Goal: Task Accomplishment & Management: Manage account settings

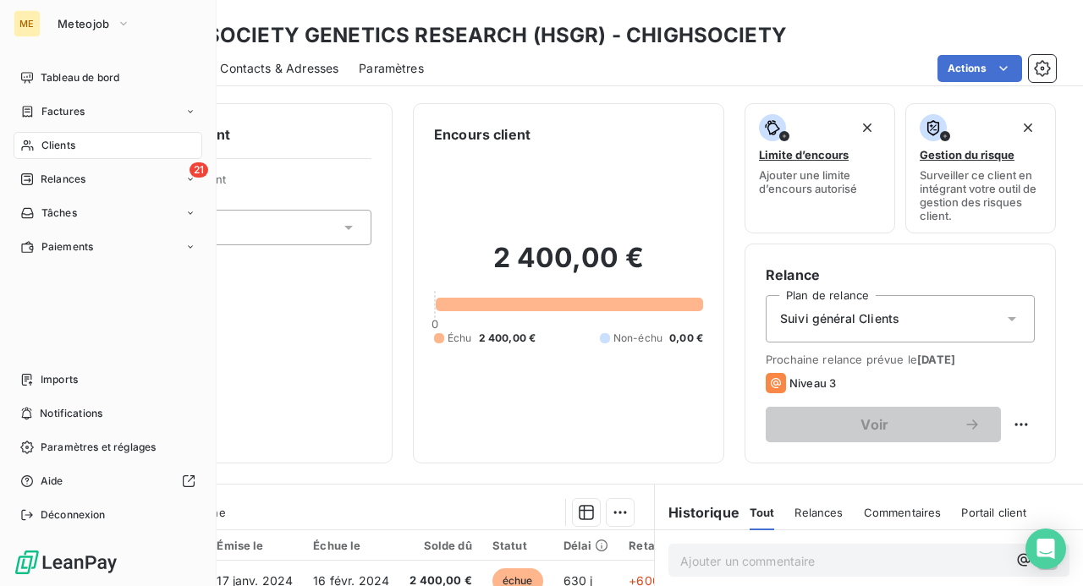
scroll to position [85, 0]
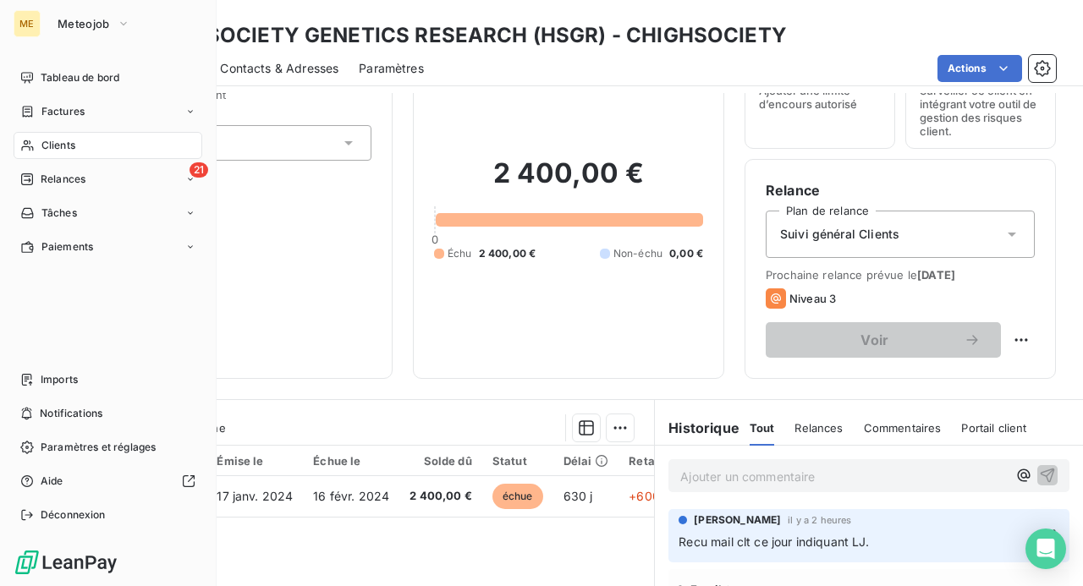
click at [69, 142] on span "Clients" at bounding box center [58, 145] width 34 height 15
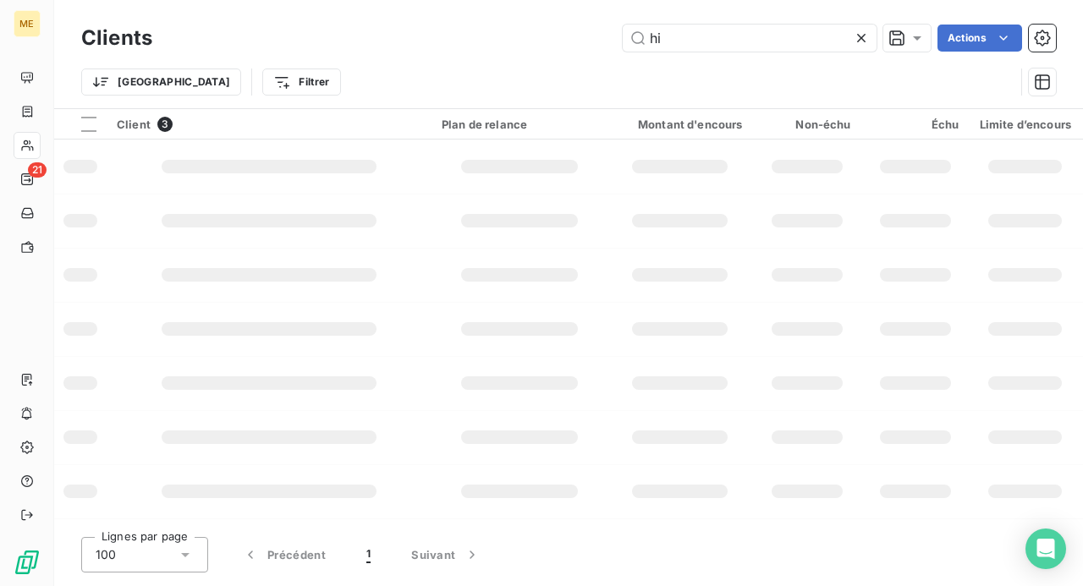
type input "h"
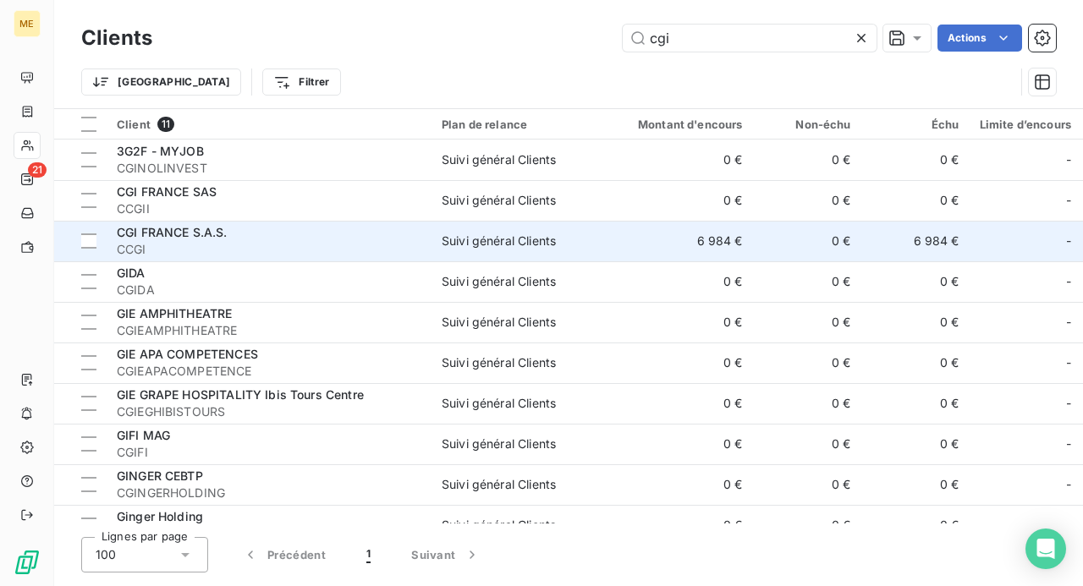
type input "cgi"
click at [305, 241] on span "CCGI" at bounding box center [269, 249] width 305 height 17
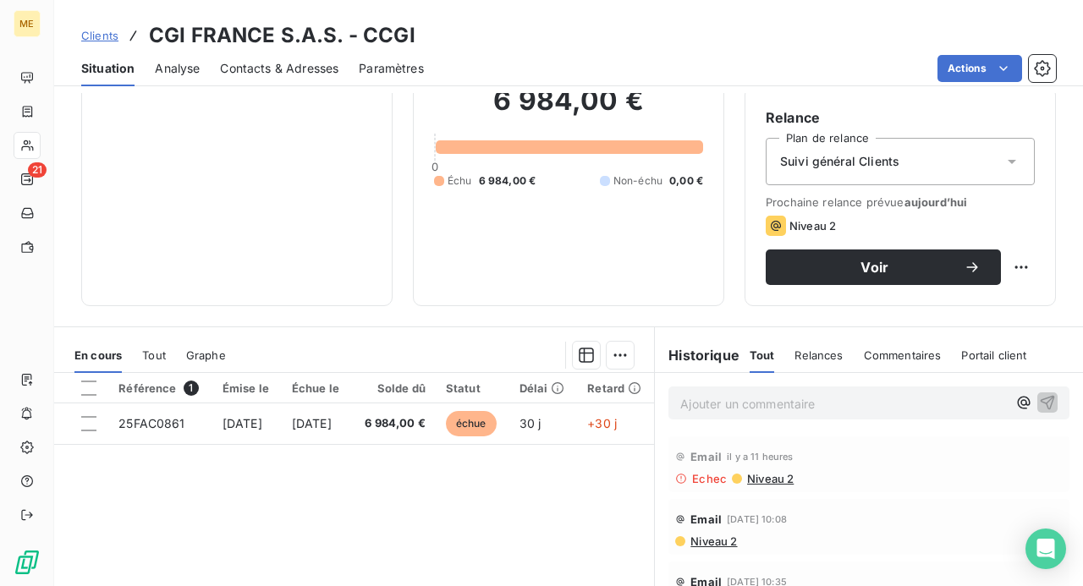
scroll to position [169, 0]
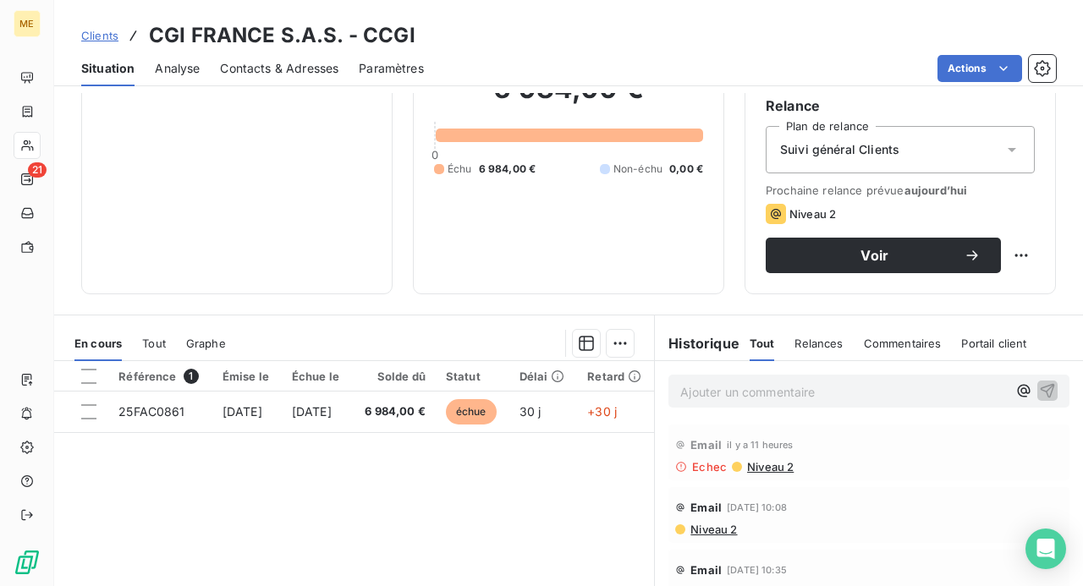
click at [697, 386] on p "Ajouter un commentaire ﻿" at bounding box center [843, 392] width 327 height 21
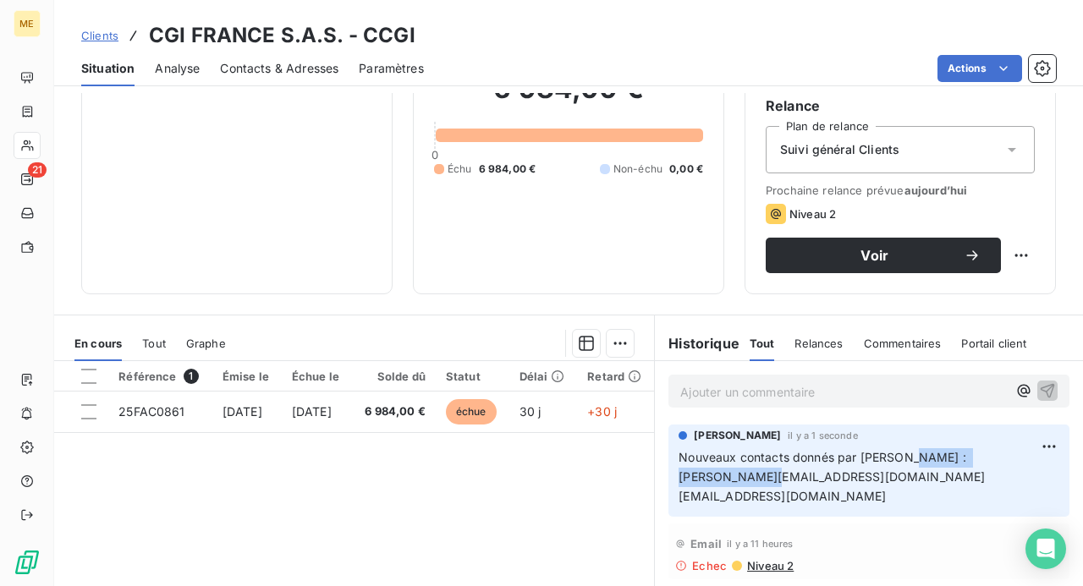
drag, startPoint x: 1031, startPoint y: 460, endPoint x: 898, endPoint y: 464, distance: 133.7
click at [898, 464] on p "Nouveaux contacts donnés par [PERSON_NAME] : [PERSON_NAME][EMAIL_ADDRESS][DOMAI…" at bounding box center [869, 477] width 381 height 58
copy span "[PERSON_NAME][EMAIL_ADDRESS][DOMAIN_NAME]"
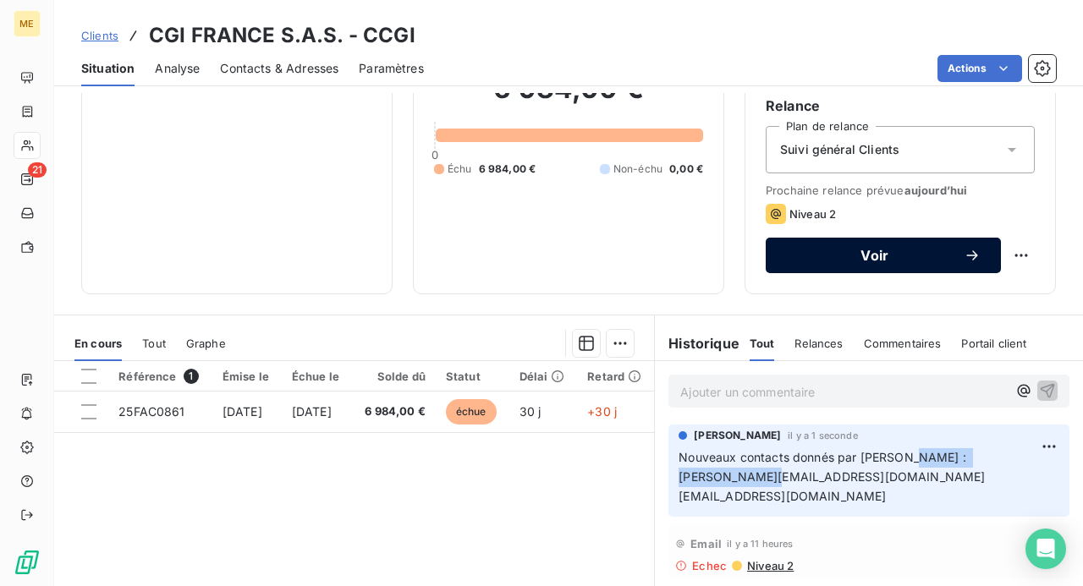
click at [875, 255] on span "Voir" at bounding box center [875, 256] width 178 height 14
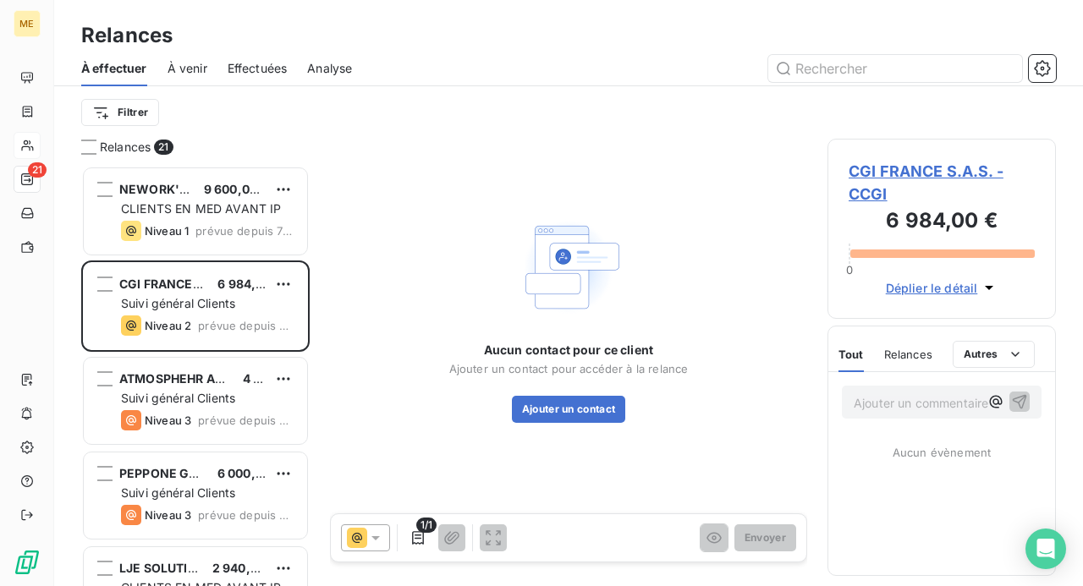
scroll to position [408, 215]
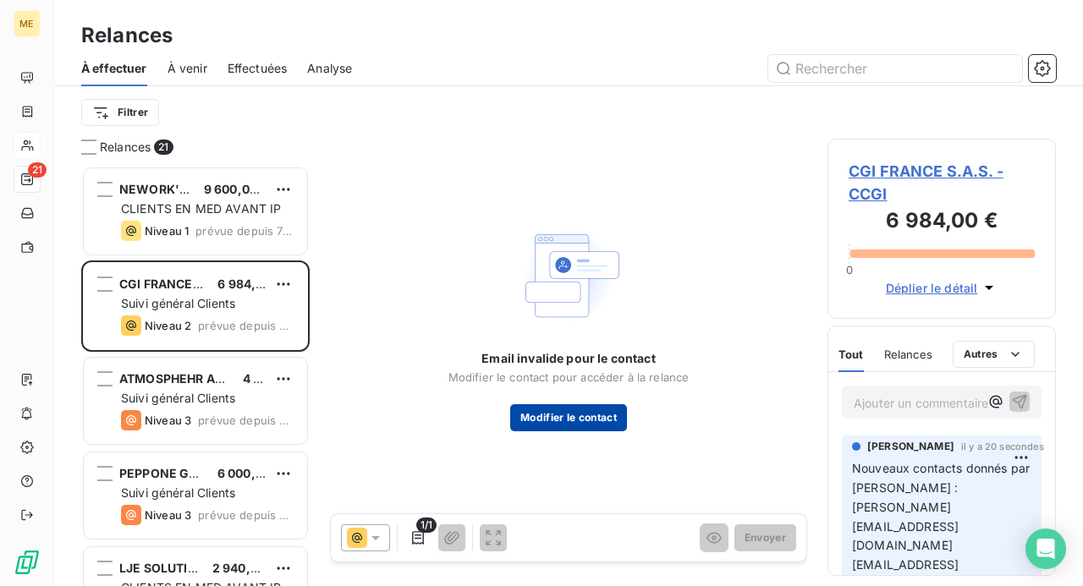
click at [552, 415] on button "Modifier le contact" at bounding box center [568, 417] width 117 height 27
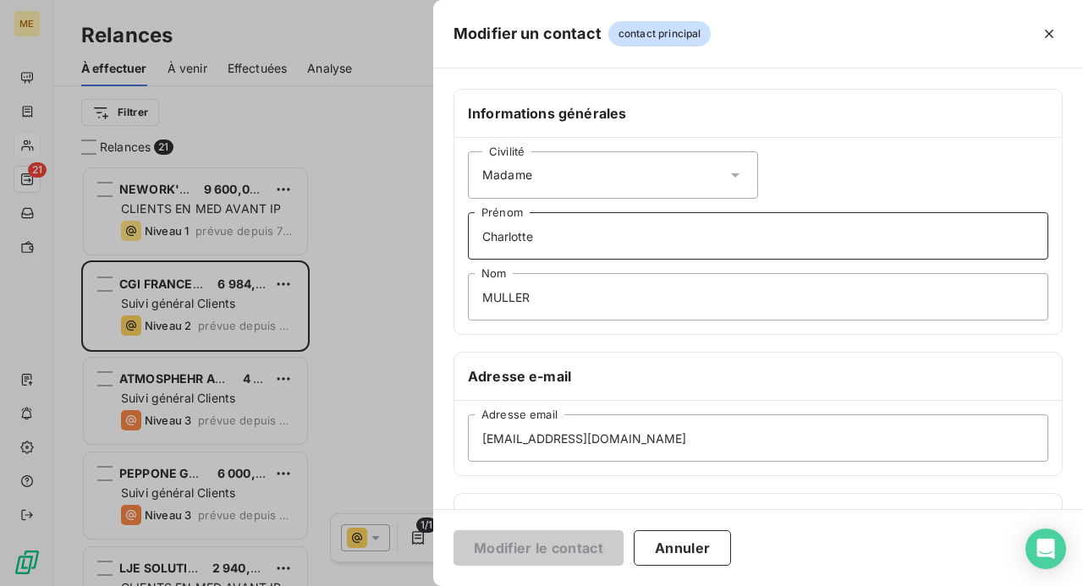
drag, startPoint x: 575, startPoint y: 235, endPoint x: 318, endPoint y: 233, distance: 257.2
click at [318, 585] on div "Modifier un contact contact principal Informations générales Civilité Madame [P…" at bounding box center [541, 586] width 1083 height 0
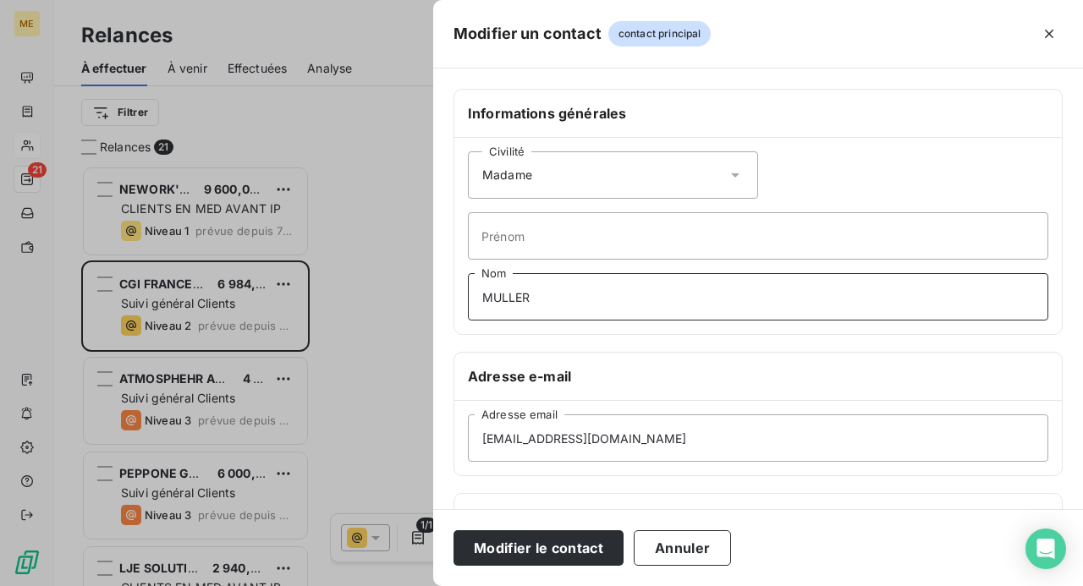
drag, startPoint x: 525, startPoint y: 293, endPoint x: 340, endPoint y: 293, distance: 185.3
click at [349, 585] on div "Modifier un contact contact principal Informations générales Civilité Madame [P…" at bounding box center [541, 586] width 1083 height 0
drag, startPoint x: 658, startPoint y: 438, endPoint x: 280, endPoint y: 454, distance: 378.5
click at [283, 585] on div "Modifier un contact contact principal Informations générales Civilité Madame Pr…" at bounding box center [541, 586] width 1083 height 0
paste input "aroline.bitot"
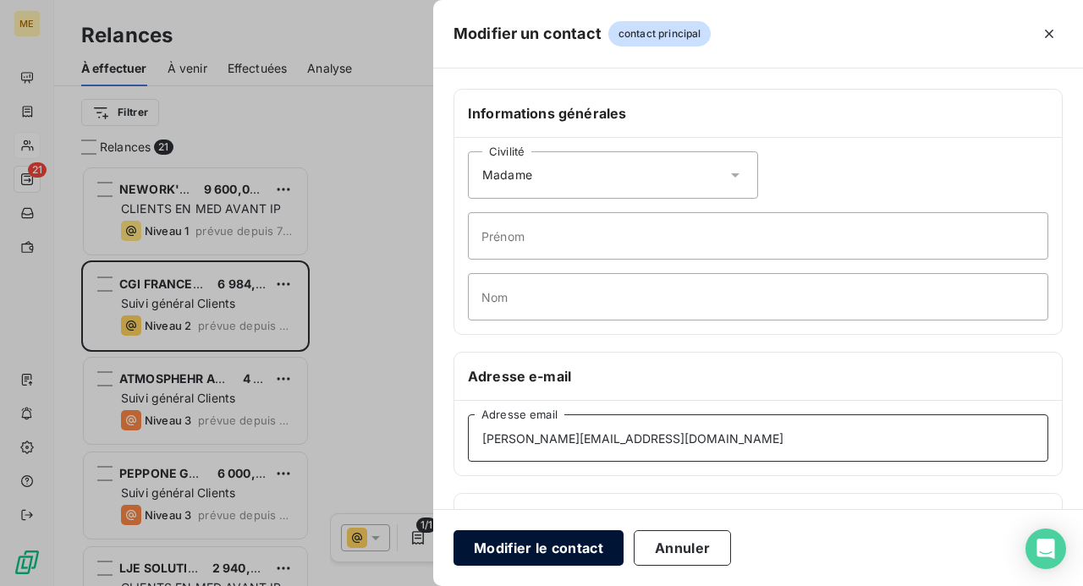
type input "[PERSON_NAME][EMAIL_ADDRESS][DOMAIN_NAME]"
click at [525, 551] on button "Modifier le contact" at bounding box center [538, 548] width 170 height 36
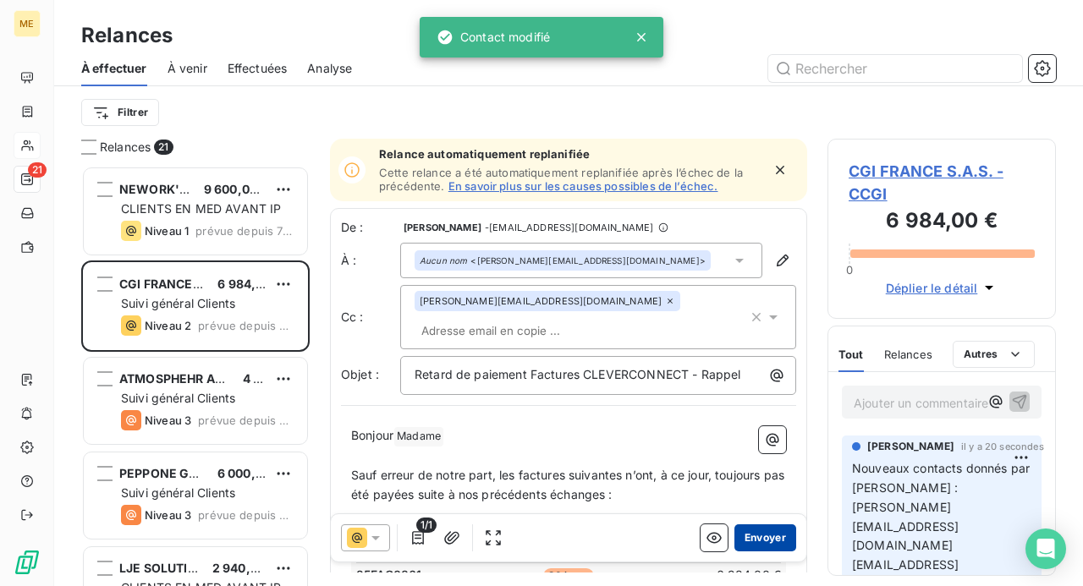
click at [763, 532] on button "Envoyer" at bounding box center [765, 538] width 62 height 27
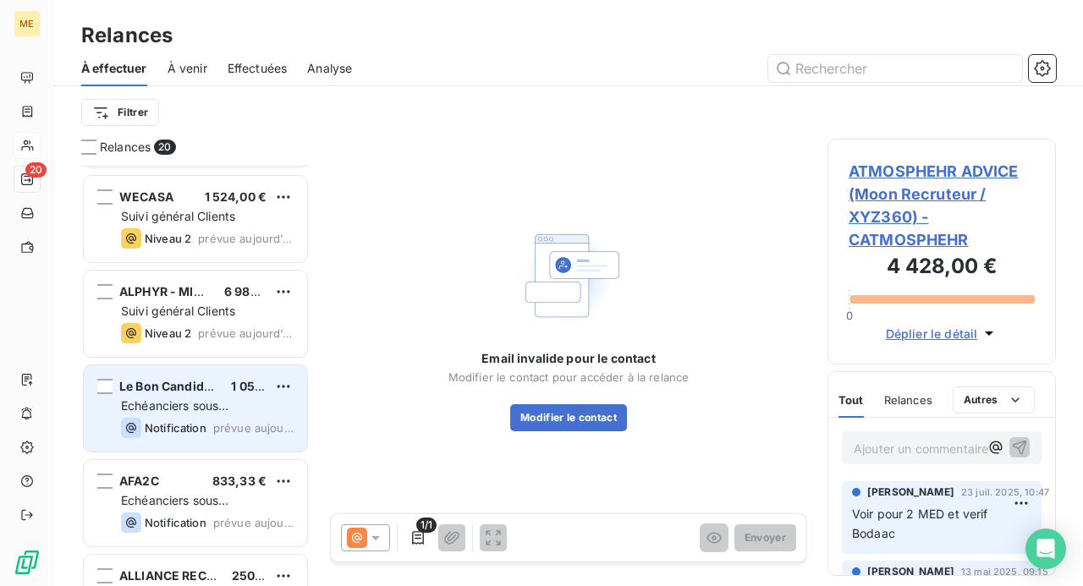
scroll to position [592, 0]
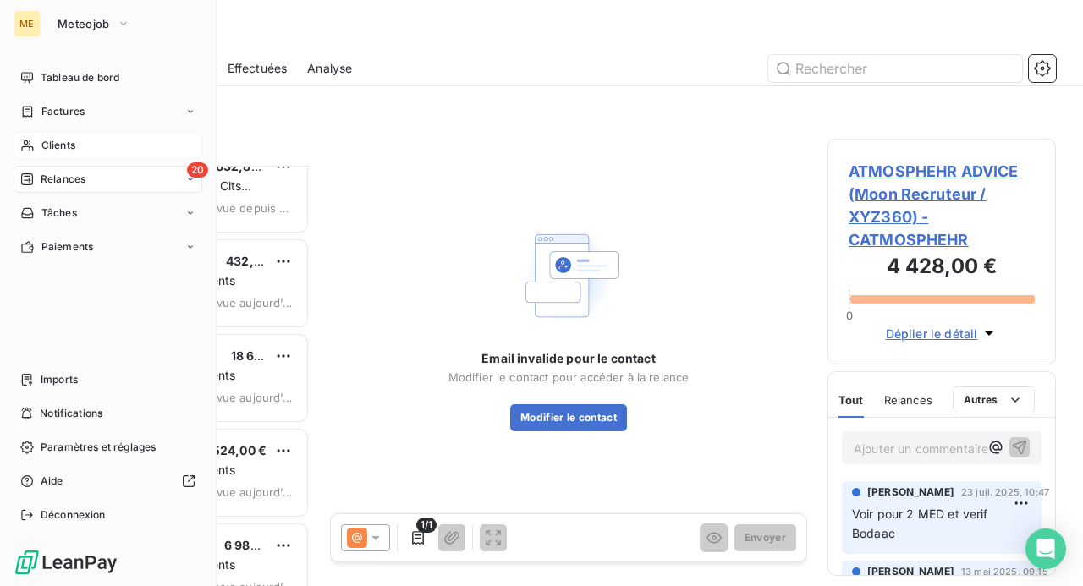
click at [59, 184] on span "Relances" at bounding box center [63, 179] width 45 height 15
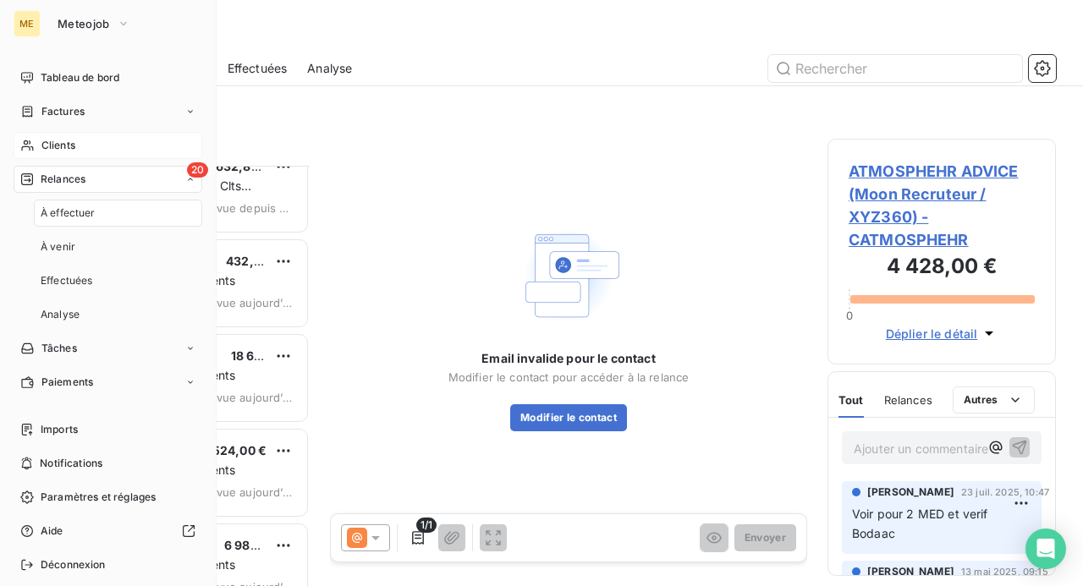
click at [71, 149] on span "Clients" at bounding box center [58, 145] width 34 height 15
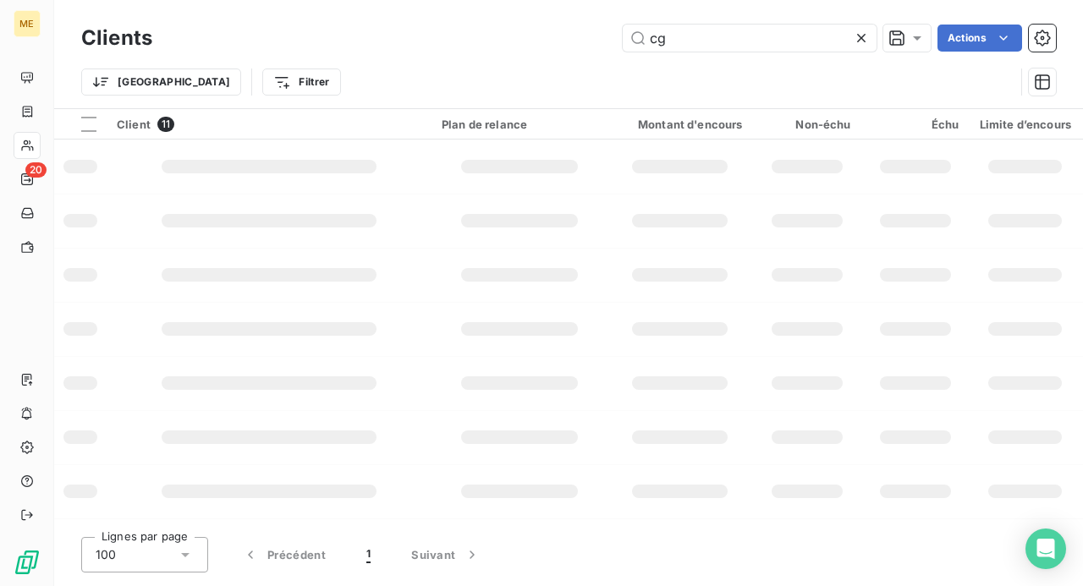
type input "c"
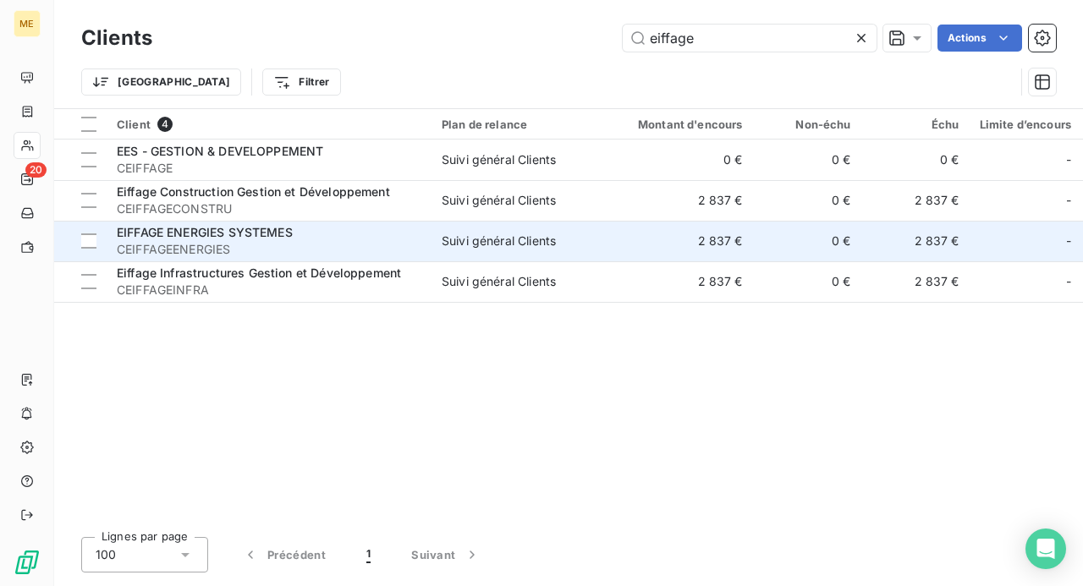
type input "eiffage"
click at [264, 234] on span "EIFFAGE ENERGIES SYSTEMES" at bounding box center [205, 232] width 176 height 14
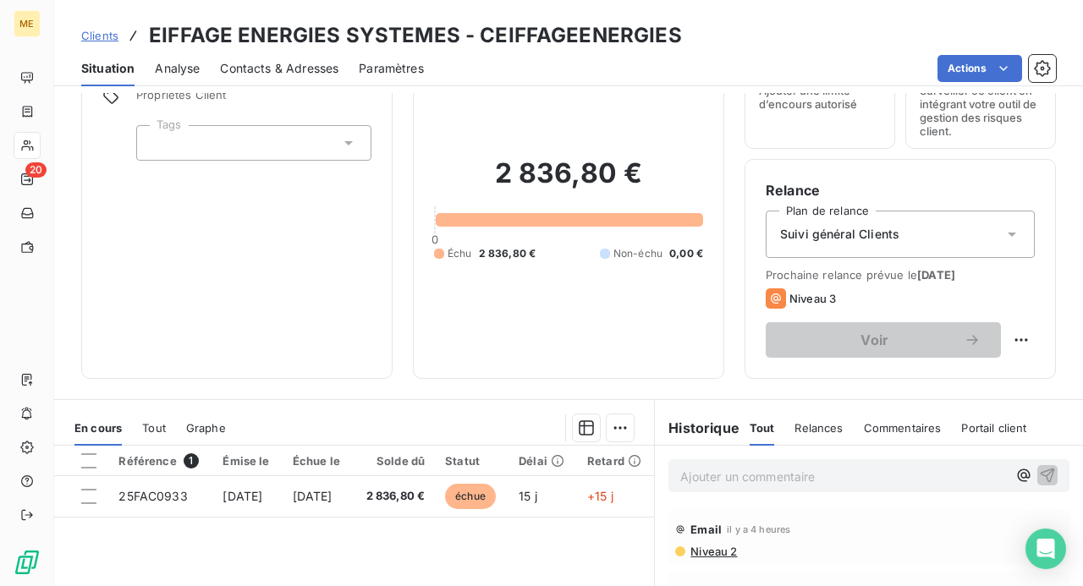
scroll to position [169, 0]
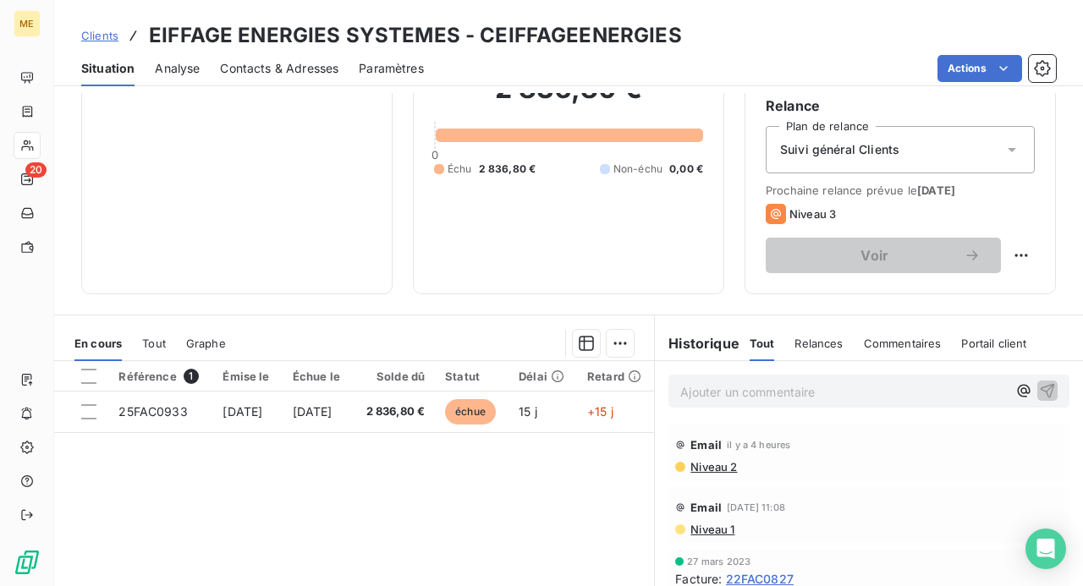
click at [768, 389] on p "Ajouter un commentaire ﻿" at bounding box center [843, 392] width 327 height 21
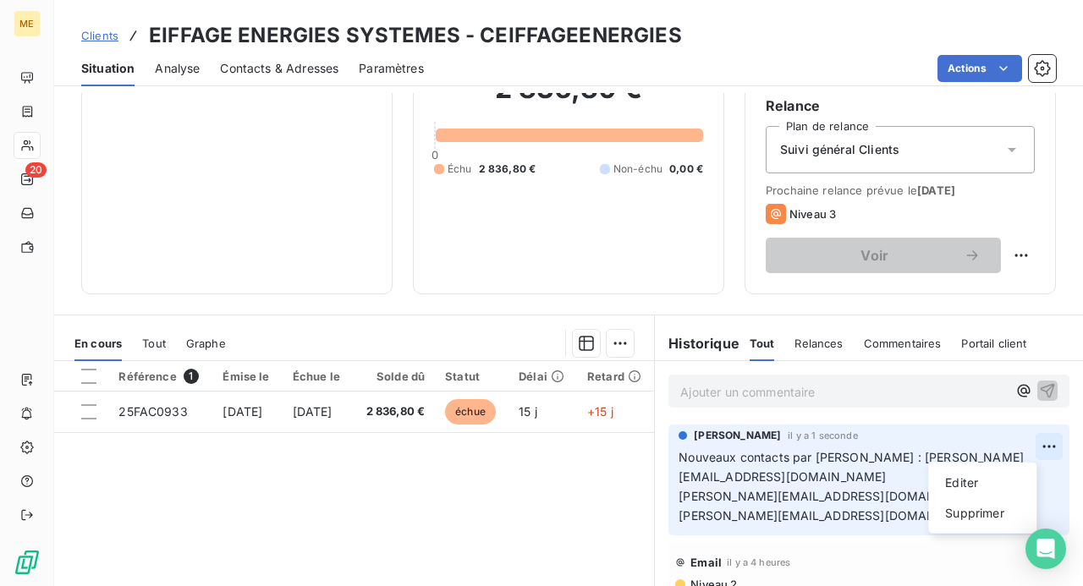
click at [931, 453] on html "ME 20 Clients EIFFAGE ENERGIES SYSTEMES - CEIFFAGEENERGIES Situation Analyse Co…" at bounding box center [541, 293] width 1083 height 586
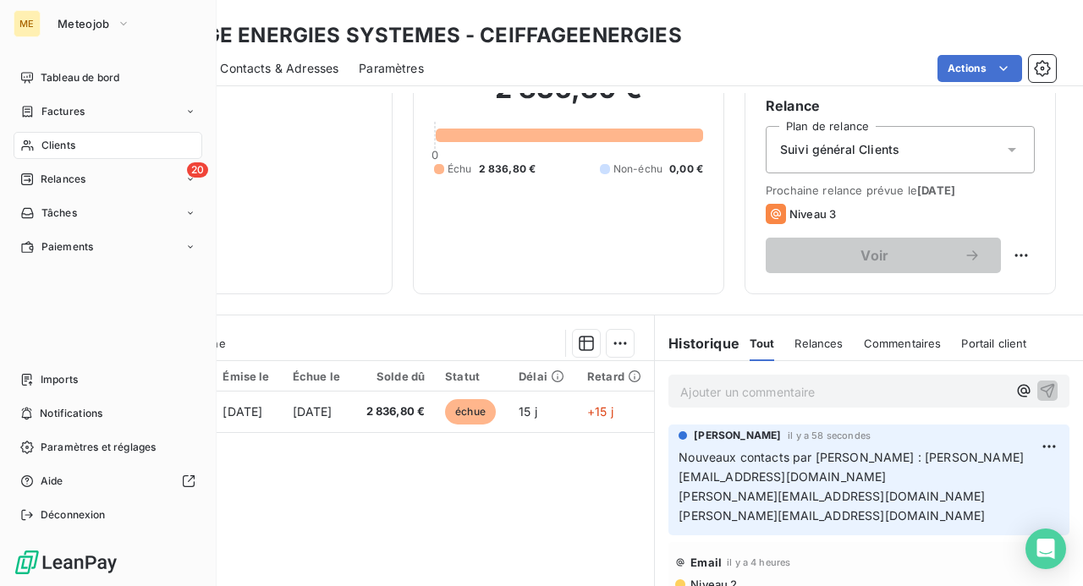
click at [36, 191] on html "ME Meteojob Tableau de bord Factures Clients 20 Relances Tâches Paiements Impor…" at bounding box center [541, 293] width 1083 height 586
click at [64, 141] on span "Clients" at bounding box center [58, 145] width 34 height 15
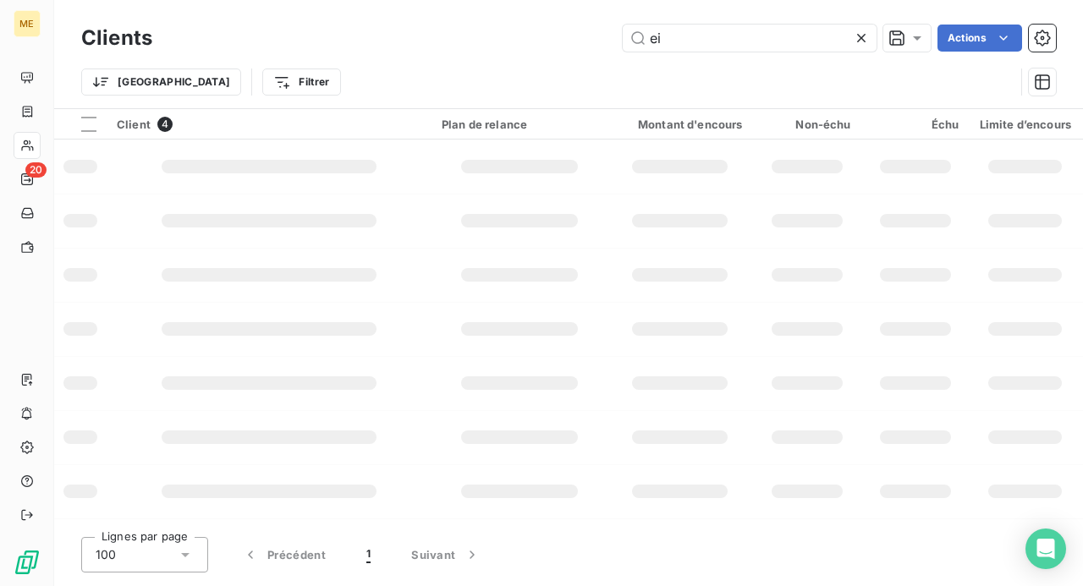
type input "e"
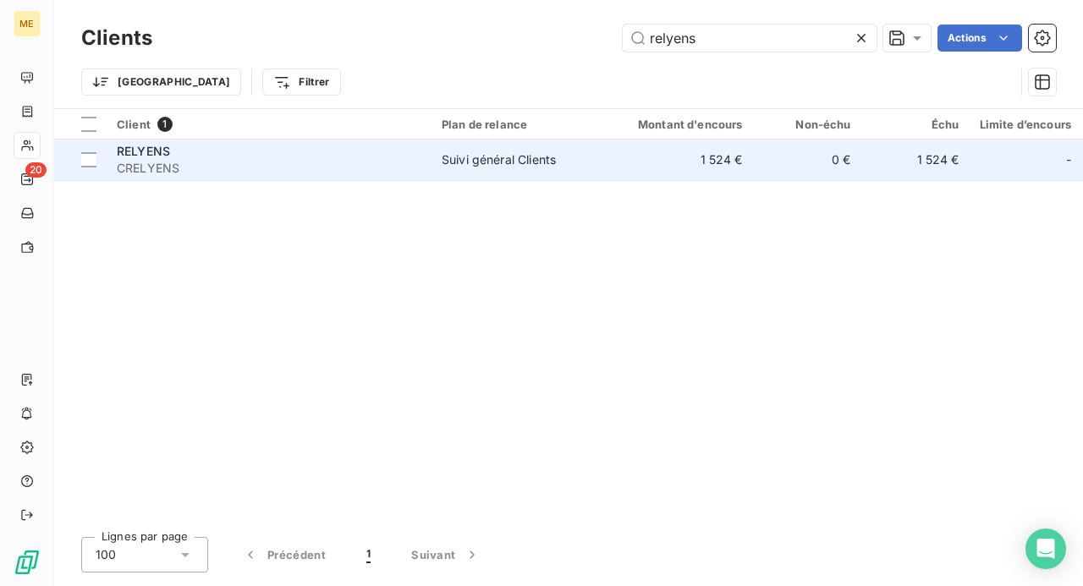
type input "relyens"
click at [173, 166] on span "CRELYENS" at bounding box center [269, 168] width 305 height 17
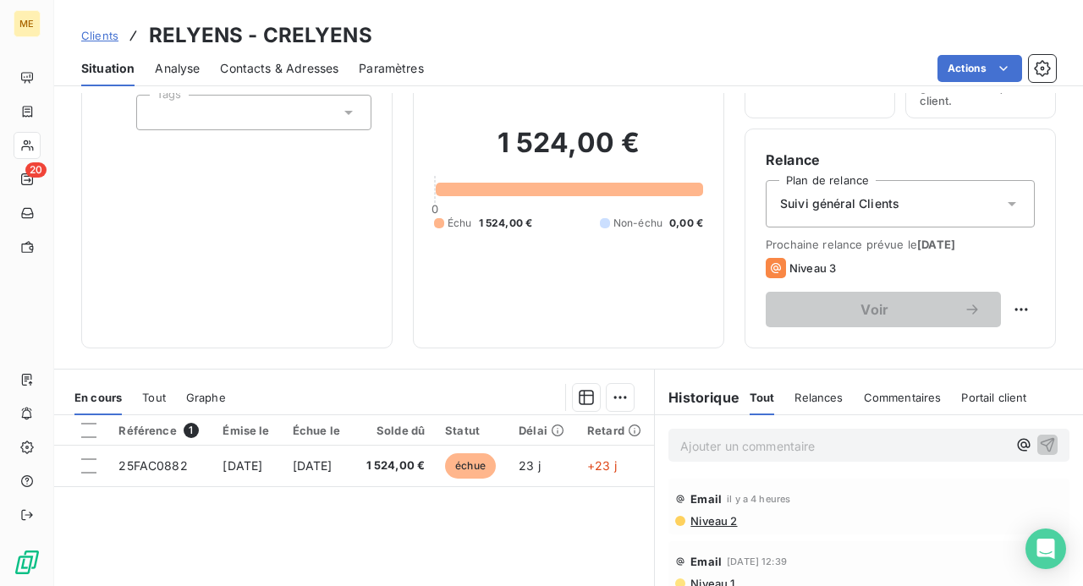
scroll to position [169, 0]
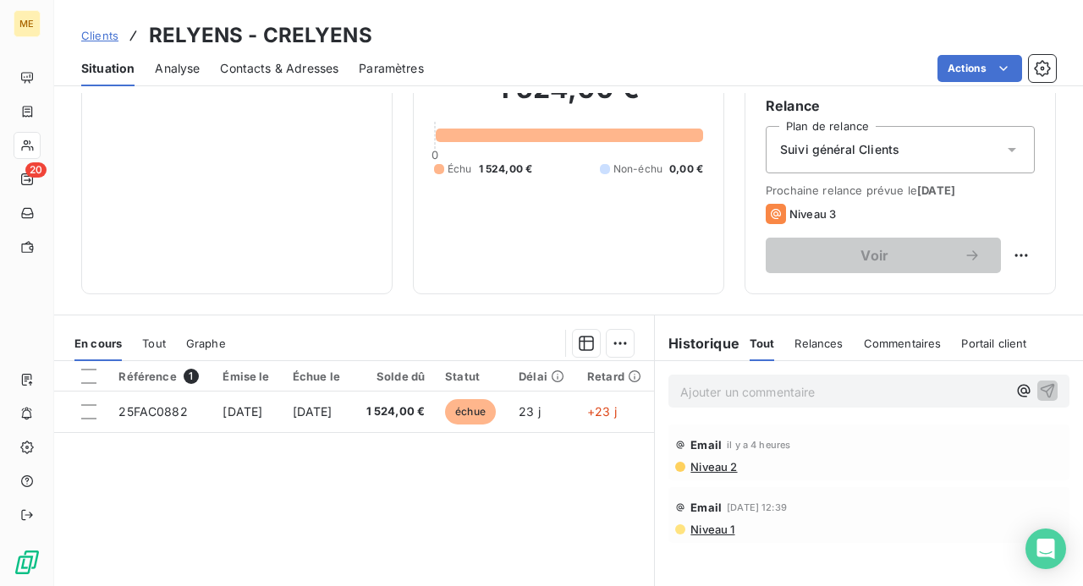
click at [780, 384] on p "Ajouter un commentaire ﻿" at bounding box center [843, 392] width 327 height 21
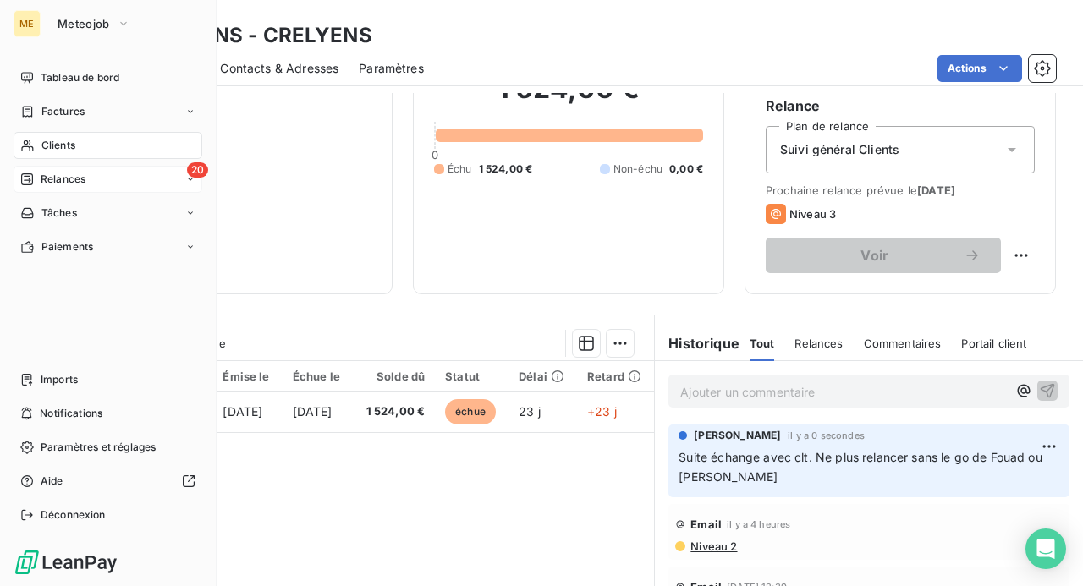
click at [63, 181] on span "Relances" at bounding box center [63, 179] width 45 height 15
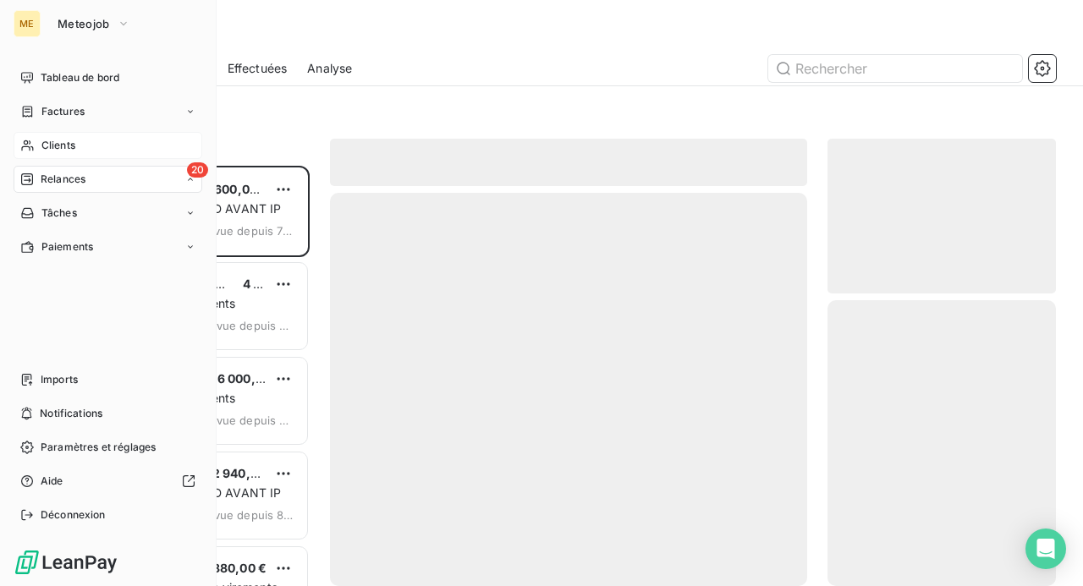
scroll to position [408, 215]
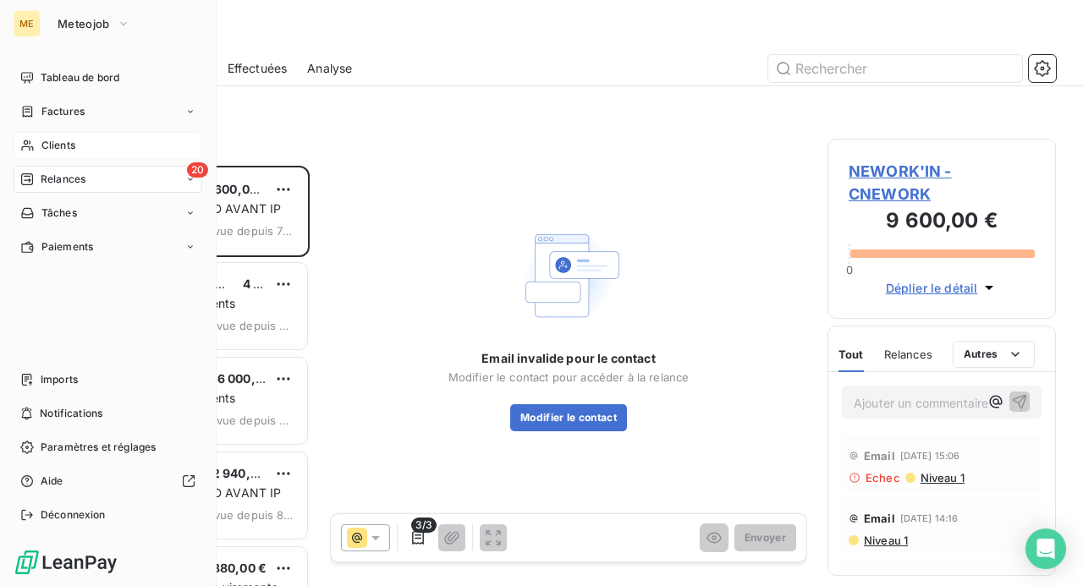
click at [47, 148] on span "Clients" at bounding box center [58, 145] width 34 height 15
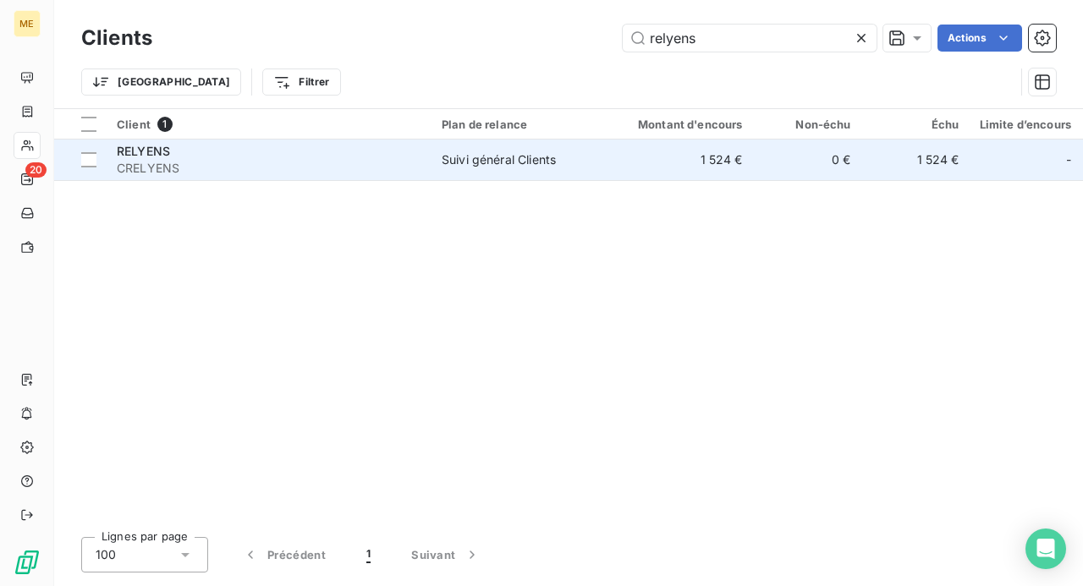
click at [384, 165] on span "CRELYENS" at bounding box center [269, 168] width 305 height 17
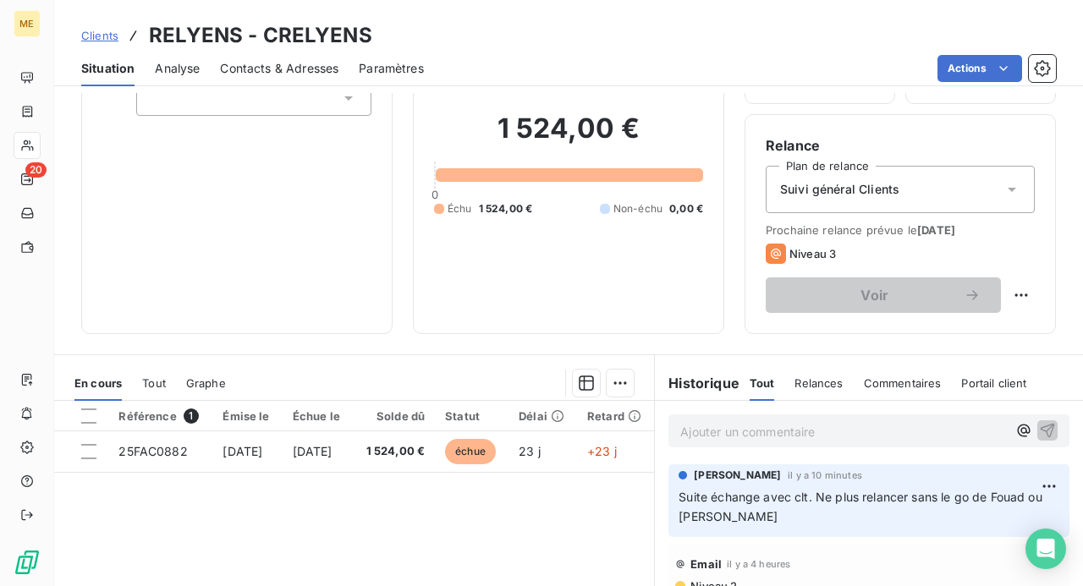
scroll to position [169, 0]
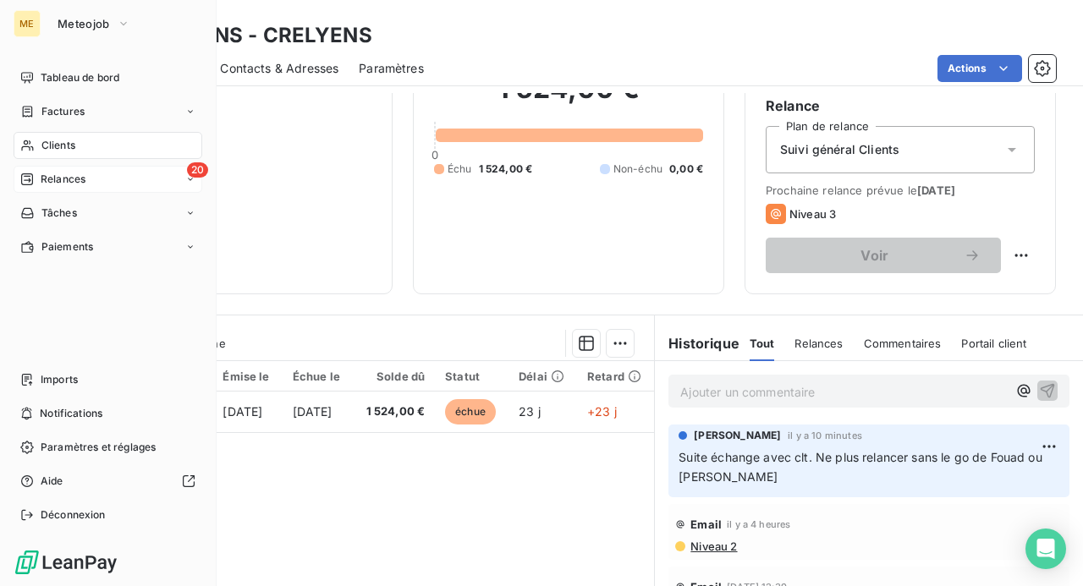
click at [51, 181] on span "Relances" at bounding box center [63, 179] width 45 height 15
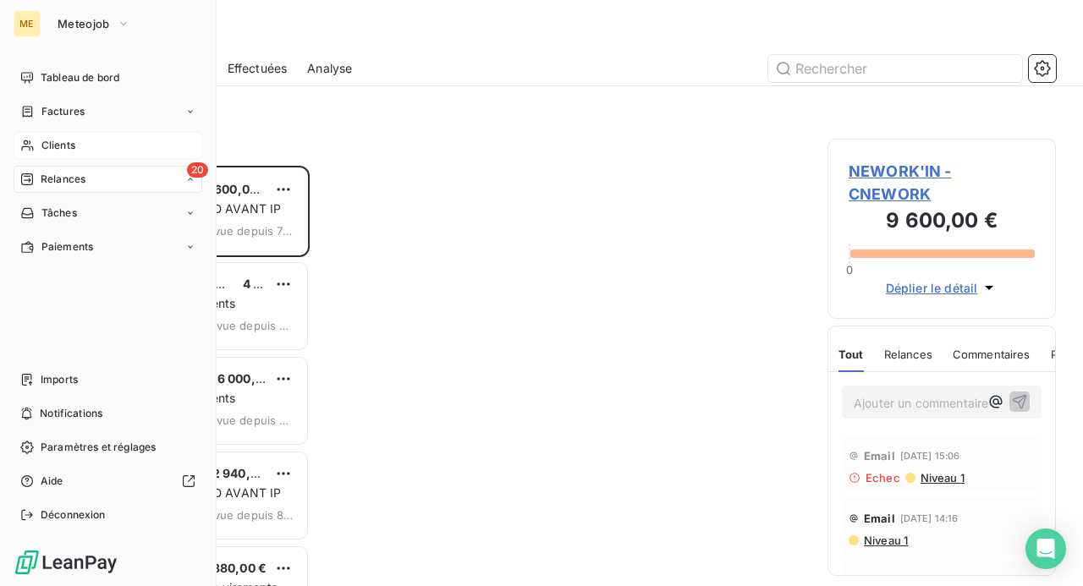
scroll to position [408, 215]
